Goal: Information Seeking & Learning: Check status

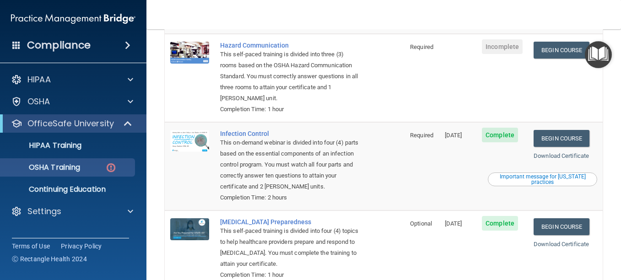
scroll to position [22, 0]
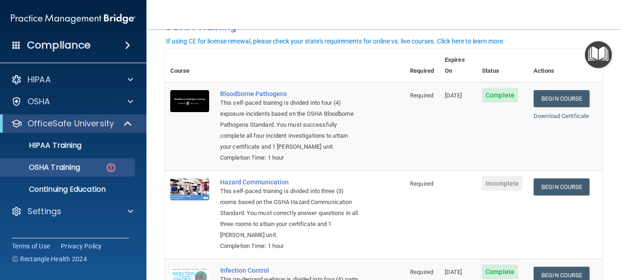
scroll to position [57, 0]
